Goal: Answer question/provide support

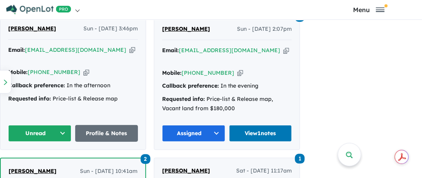
scroll to position [507, 0]
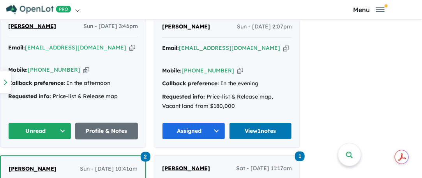
click at [43, 123] on button "Unread" at bounding box center [39, 131] width 63 height 17
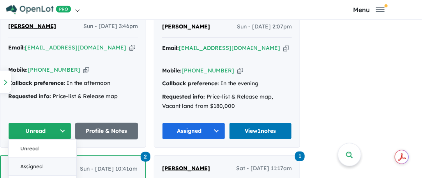
click at [33, 158] on button "Assigned" at bounding box center [43, 167] width 68 height 18
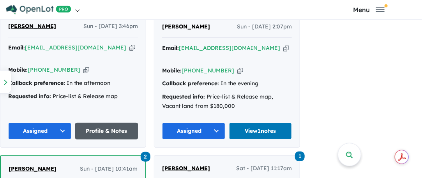
click at [105, 123] on link "Profile & Notes" at bounding box center [106, 131] width 63 height 17
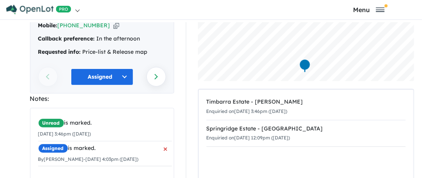
scroll to position [156, 0]
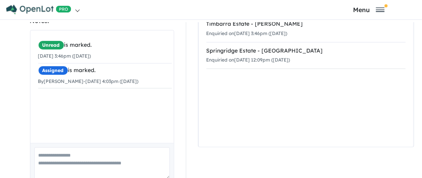
click at [63, 148] on textarea at bounding box center [102, 163] width 136 height 32
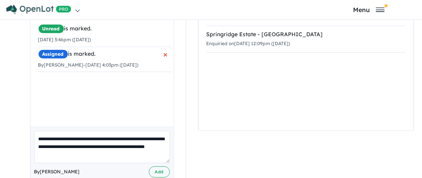
scroll to position [171, 0]
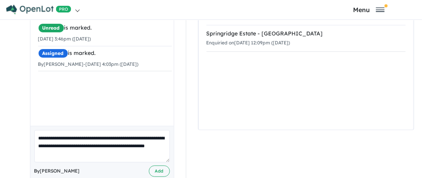
click at [80, 145] on textarea "**********" at bounding box center [102, 146] width 136 height 32
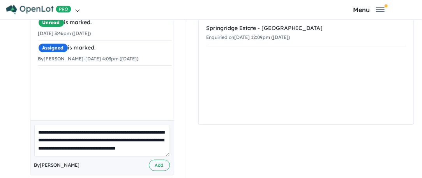
scroll to position [178, 0]
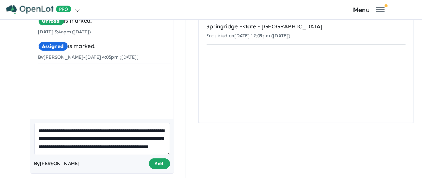
type textarea "**********"
click at [157, 158] on button "Add" at bounding box center [159, 163] width 21 height 11
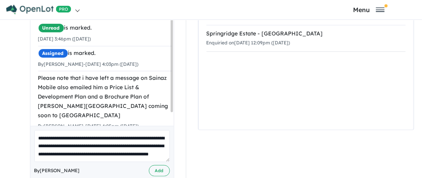
scroll to position [15, 0]
